Goal: Find specific page/section: Find specific page/section

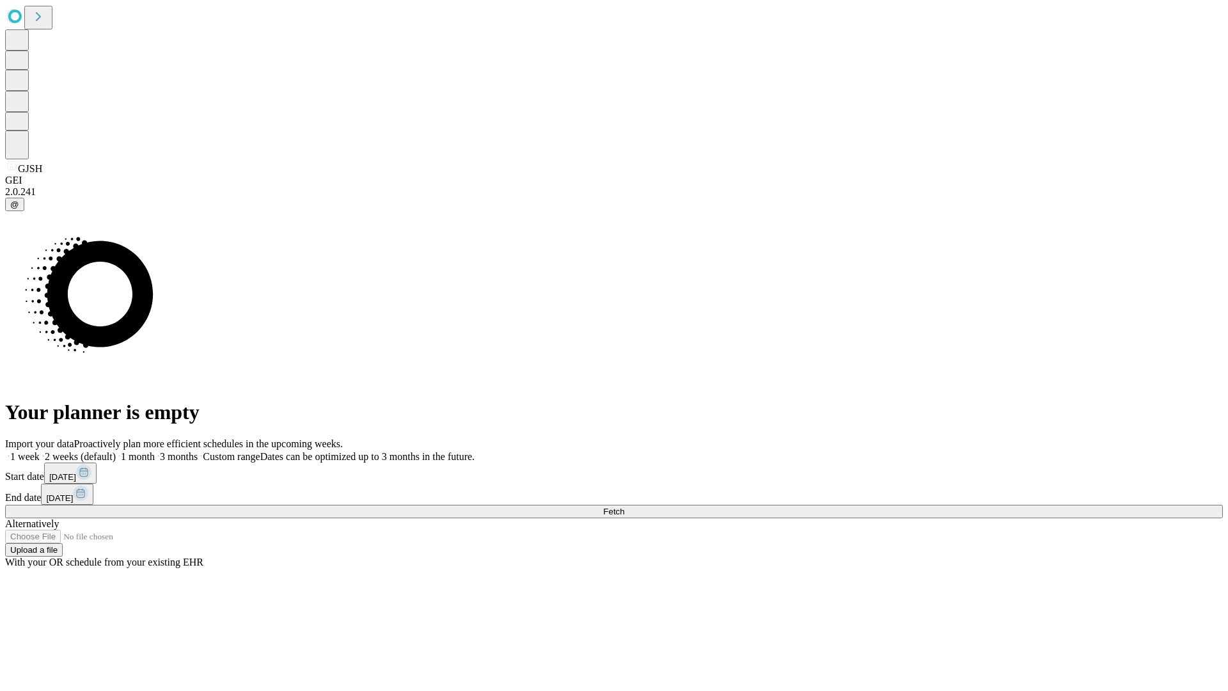
click at [624, 507] on span "Fetch" at bounding box center [613, 512] width 21 height 10
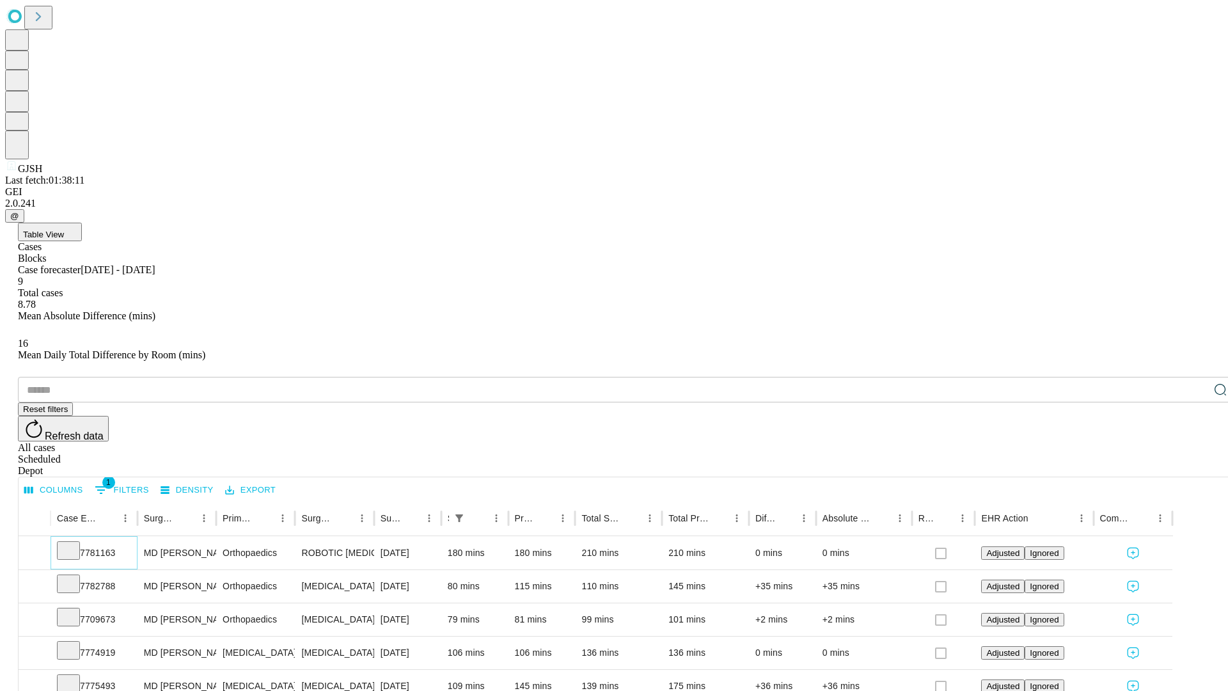
click at [75, 543] on icon at bounding box center [68, 549] width 13 height 13
